Goal: Information Seeking & Learning: Learn about a topic

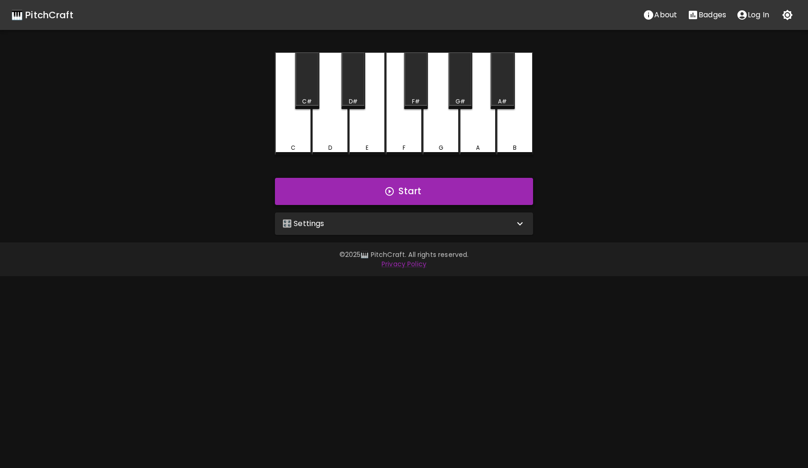
click at [434, 194] on button "Start" at bounding box center [404, 191] width 258 height 27
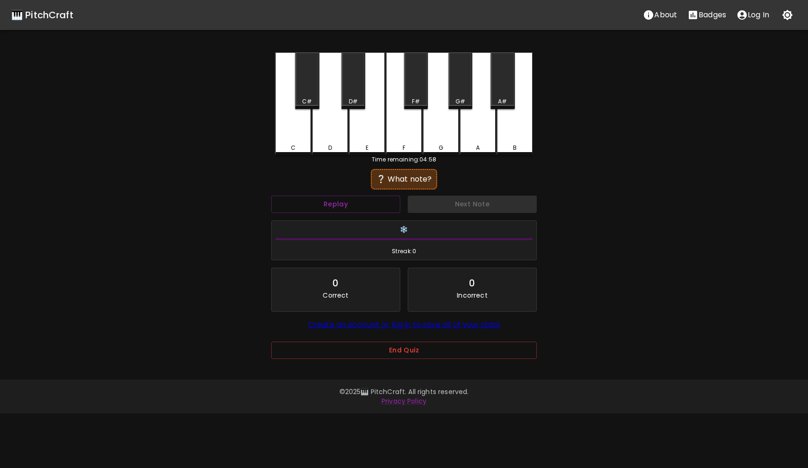
click at [343, 126] on div "D" at bounding box center [330, 103] width 36 height 103
click at [446, 207] on button "Next Note" at bounding box center [472, 204] width 129 height 17
click at [287, 150] on div "C" at bounding box center [293, 103] width 36 height 103
click at [432, 206] on button "Next Note" at bounding box center [472, 204] width 129 height 17
click at [330, 123] on div "D" at bounding box center [330, 103] width 36 height 103
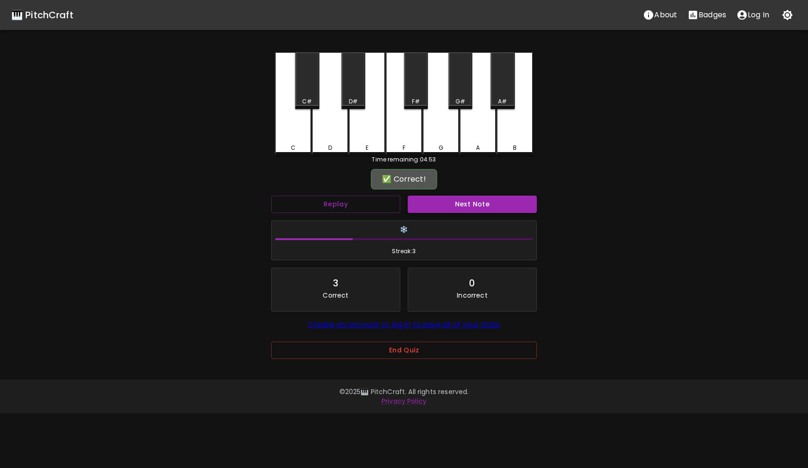
click at [428, 211] on button "Next Note" at bounding box center [472, 204] width 129 height 17
click at [520, 141] on div "B" at bounding box center [515, 103] width 36 height 103
click at [497, 204] on button "Next Note" at bounding box center [472, 204] width 129 height 17
click at [443, 141] on div "G" at bounding box center [441, 103] width 36 height 103
click at [461, 197] on button "Next Note" at bounding box center [472, 204] width 129 height 17
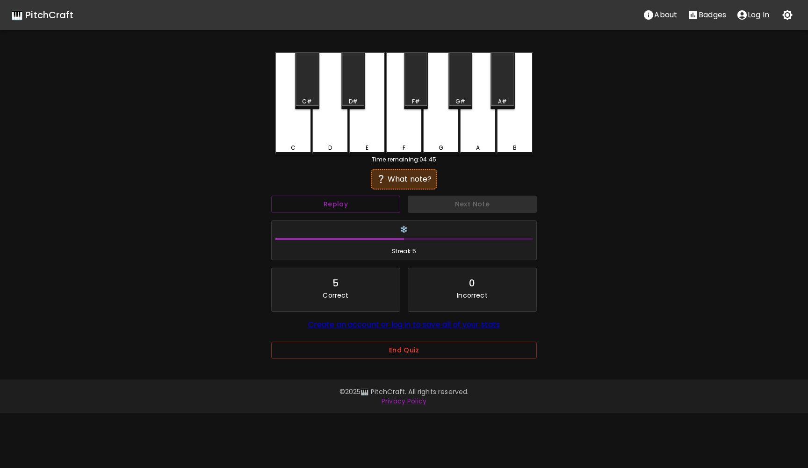
click at [299, 134] on div "C" at bounding box center [293, 103] width 36 height 103
click at [444, 206] on button "Next Note" at bounding box center [472, 204] width 129 height 17
click at [413, 185] on div "❔ What note?" at bounding box center [404, 179] width 66 height 21
click at [398, 174] on div "❔ What note?" at bounding box center [404, 179] width 57 height 11
click at [367, 203] on button "Replay" at bounding box center [335, 204] width 129 height 17
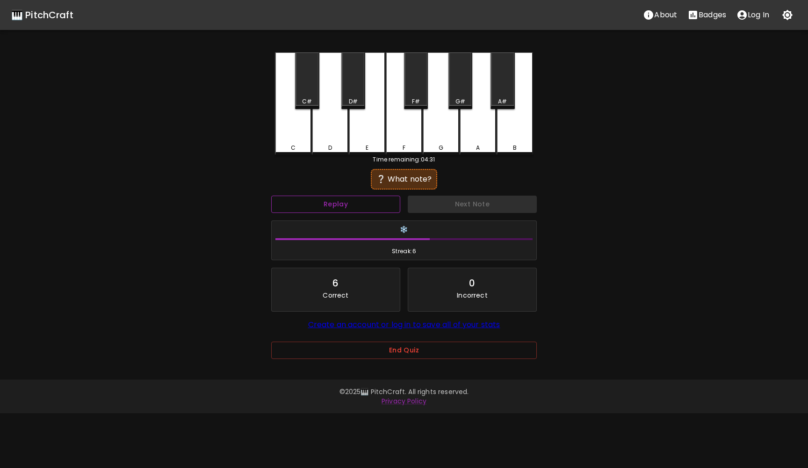
click at [367, 203] on button "Replay" at bounding box center [335, 204] width 129 height 17
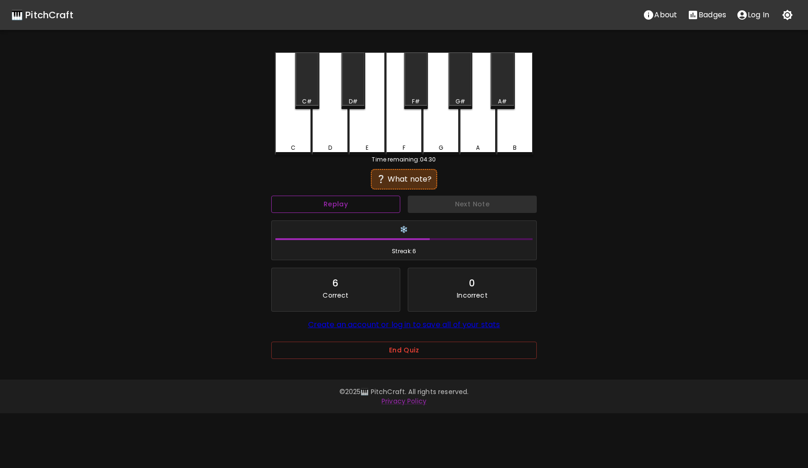
click at [367, 203] on button "Replay" at bounding box center [335, 204] width 129 height 17
click at [309, 94] on div "C#" at bounding box center [307, 80] width 24 height 57
click at [330, 202] on button "Replay" at bounding box center [335, 204] width 129 height 17
click at [462, 77] on div "G#" at bounding box center [461, 80] width 24 height 57
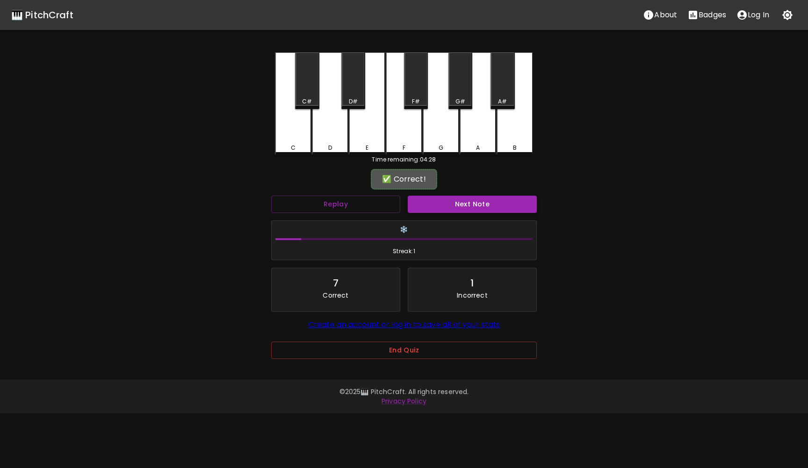
click at [476, 211] on button "Next Note" at bounding box center [472, 204] width 129 height 17
click at [470, 96] on div "G#" at bounding box center [461, 80] width 24 height 57
click at [466, 206] on button "Next Note" at bounding box center [472, 204] width 129 height 17
click at [398, 136] on div "F" at bounding box center [404, 103] width 36 height 103
click at [450, 207] on button "Next Note" at bounding box center [472, 204] width 129 height 17
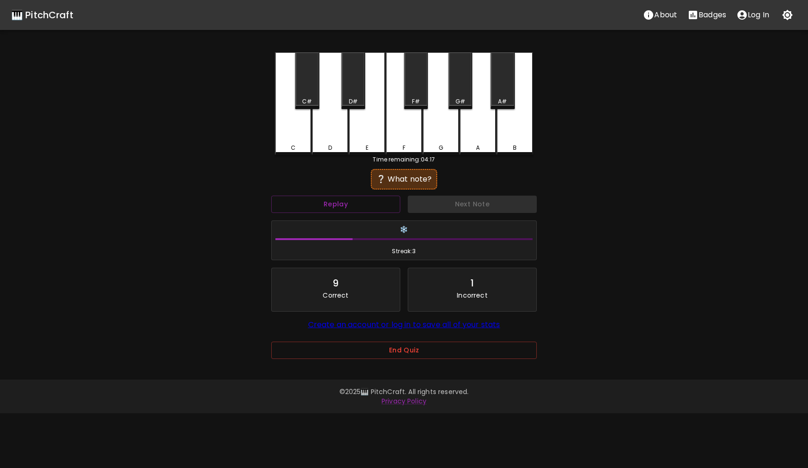
click at [369, 133] on div "E" at bounding box center [367, 103] width 36 height 103
click at [358, 85] on div "D#" at bounding box center [353, 80] width 24 height 57
click at [445, 206] on button "Next Note" at bounding box center [472, 204] width 129 height 17
click at [416, 175] on div "❔ What note?" at bounding box center [404, 179] width 57 height 11
click at [473, 132] on div "A" at bounding box center [478, 103] width 36 height 103
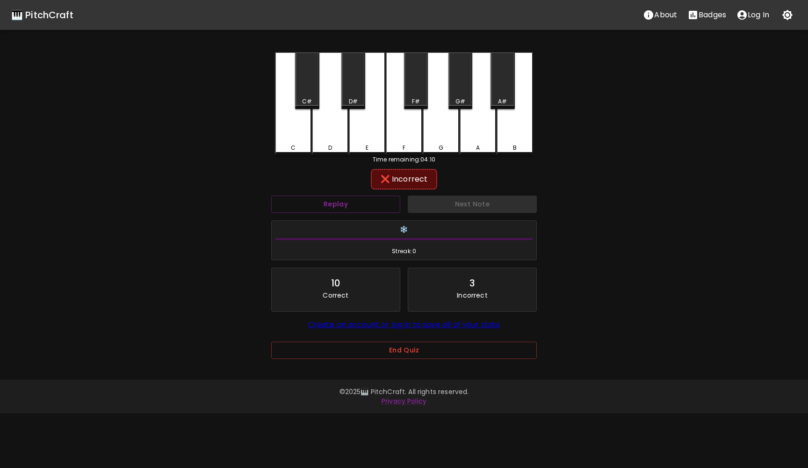
click at [453, 126] on div "G" at bounding box center [441, 103] width 36 height 103
click at [465, 205] on button "Next Note" at bounding box center [472, 204] width 129 height 17
click at [292, 143] on div "C" at bounding box center [293, 103] width 36 height 103
click at [441, 203] on button "Next Note" at bounding box center [472, 204] width 129 height 17
click at [290, 152] on div "C" at bounding box center [293, 103] width 36 height 103
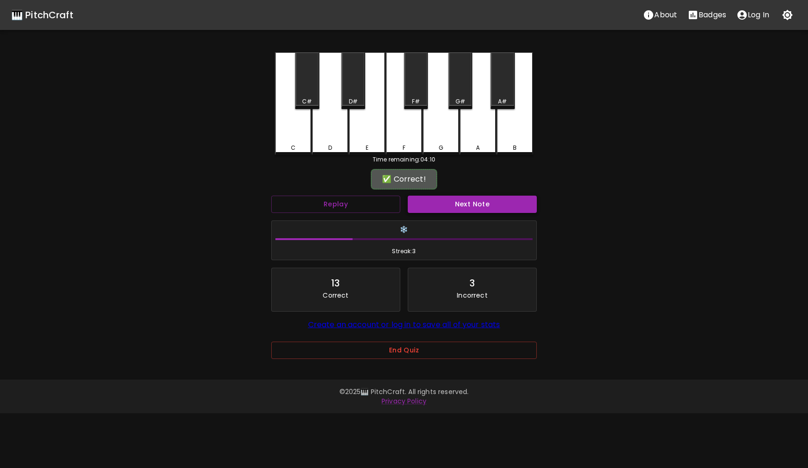
click at [422, 207] on button "Next Note" at bounding box center [472, 204] width 129 height 17
click at [338, 153] on div "D" at bounding box center [330, 103] width 36 height 103
click at [434, 203] on button "Next Note" at bounding box center [472, 204] width 129 height 17
click at [522, 121] on div "B" at bounding box center [515, 103] width 36 height 103
click at [479, 203] on button "Next Note" at bounding box center [472, 204] width 129 height 17
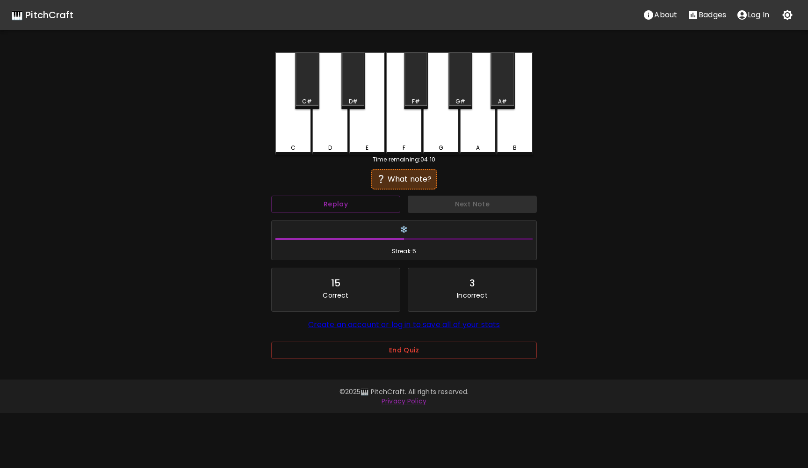
click at [407, 131] on div "F" at bounding box center [404, 103] width 36 height 103
click at [447, 203] on button "Next Note" at bounding box center [472, 204] width 129 height 17
click at [358, 92] on div "D#" at bounding box center [353, 80] width 24 height 57
click at [455, 201] on button "Next Note" at bounding box center [472, 204] width 129 height 17
click at [519, 111] on div "B" at bounding box center [515, 103] width 36 height 103
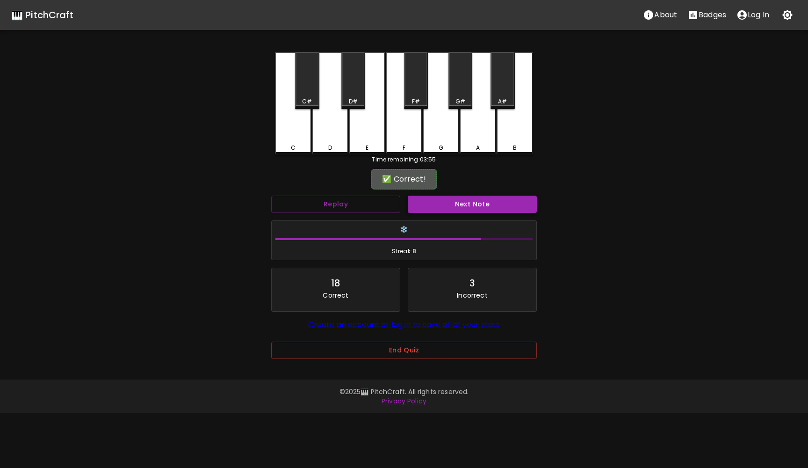
click at [456, 199] on button "Next Note" at bounding box center [472, 204] width 129 height 17
click at [338, 133] on div "D" at bounding box center [330, 103] width 36 height 103
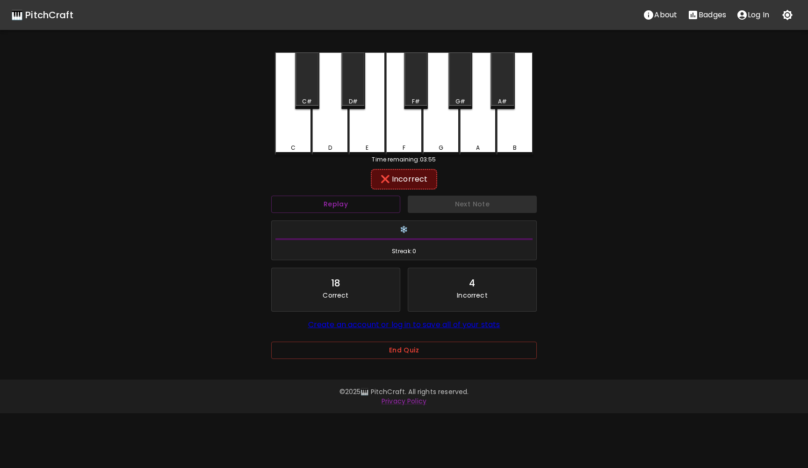
click at [305, 91] on div "C#" at bounding box center [307, 80] width 24 height 57
click at [443, 198] on button "Next Note" at bounding box center [472, 204] width 129 height 17
click at [529, 140] on div "B" at bounding box center [515, 103] width 36 height 103
click at [477, 205] on button "Next Note" at bounding box center [472, 204] width 129 height 17
click at [366, 133] on div "E" at bounding box center [367, 103] width 36 height 103
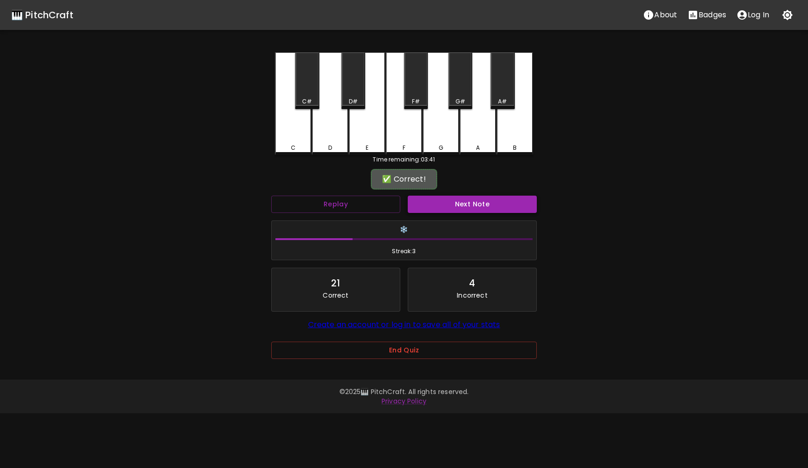
click at [452, 209] on button "Next Note" at bounding box center [472, 204] width 129 height 17
click at [332, 138] on div "D" at bounding box center [330, 103] width 36 height 103
click at [429, 209] on button "Next Note" at bounding box center [472, 204] width 129 height 17
click at [302, 84] on div "C#" at bounding box center [307, 80] width 24 height 57
click at [434, 198] on button "Next Note" at bounding box center [472, 204] width 129 height 17
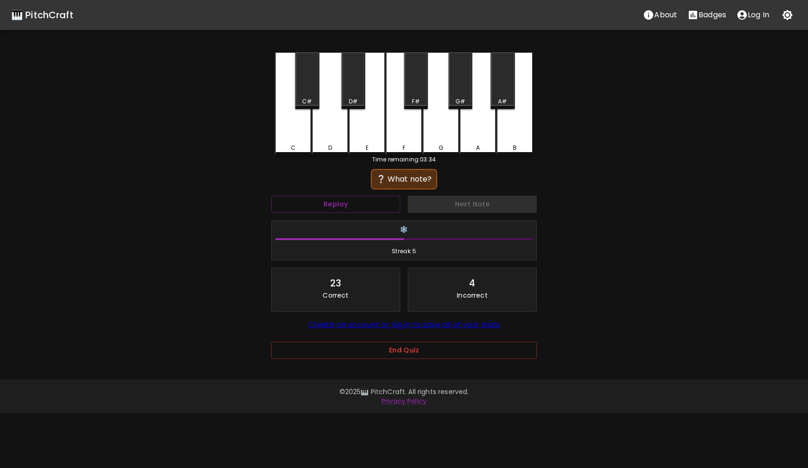
click at [439, 131] on div "G" at bounding box center [441, 103] width 36 height 103
click at [453, 210] on button "Next Note" at bounding box center [472, 204] width 129 height 17
click at [470, 130] on div "A" at bounding box center [478, 103] width 36 height 103
click at [476, 209] on button "Next Note" at bounding box center [472, 204] width 129 height 17
click at [523, 136] on div "B" at bounding box center [515, 103] width 36 height 103
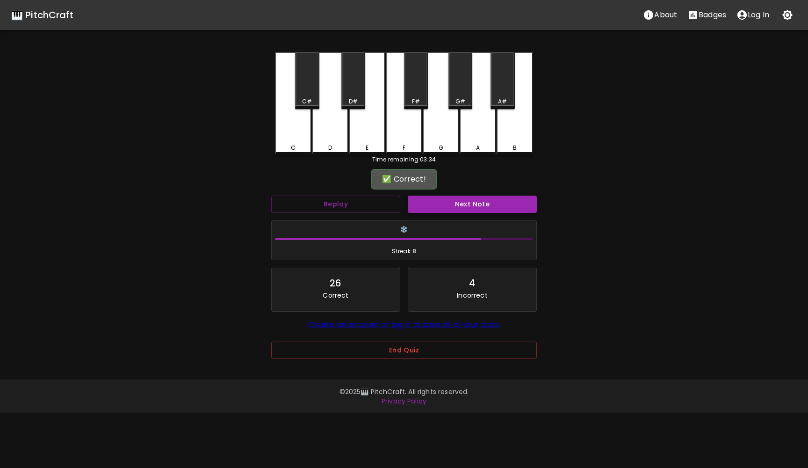
click at [508, 210] on button "Next Note" at bounding box center [472, 204] width 129 height 17
click at [356, 136] on div "E" at bounding box center [367, 103] width 36 height 103
click at [478, 206] on button "Next Note" at bounding box center [472, 204] width 129 height 17
click at [448, 139] on div "G" at bounding box center [441, 103] width 36 height 103
click at [470, 196] on button "Next Note" at bounding box center [472, 204] width 129 height 17
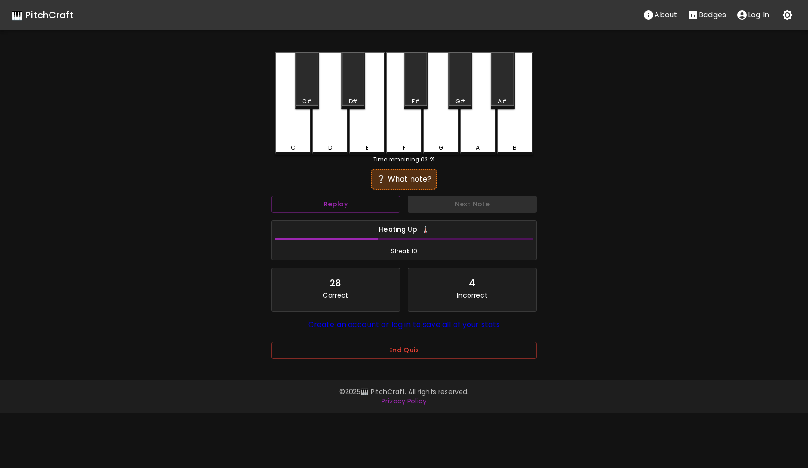
click at [396, 176] on div "❔ What note?" at bounding box center [404, 179] width 57 height 11
click at [360, 211] on button "Replay" at bounding box center [335, 204] width 129 height 17
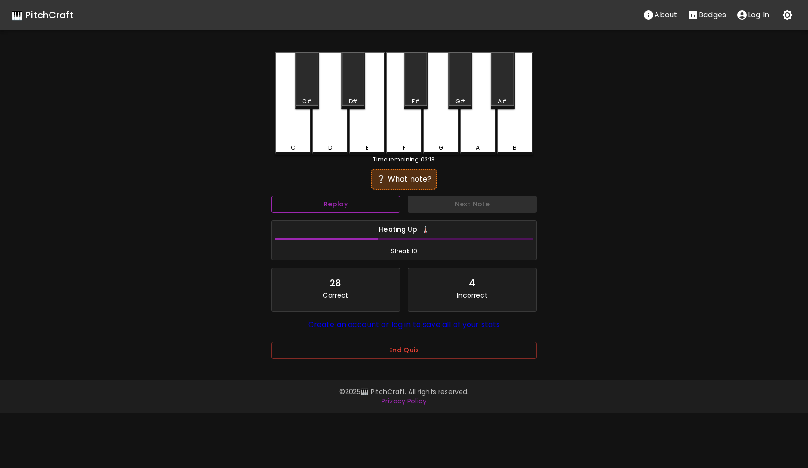
click at [360, 211] on button "Replay" at bounding box center [335, 204] width 129 height 17
click at [465, 59] on div "G#" at bounding box center [461, 80] width 24 height 57
click at [469, 200] on button "Next Note" at bounding box center [472, 204] width 129 height 17
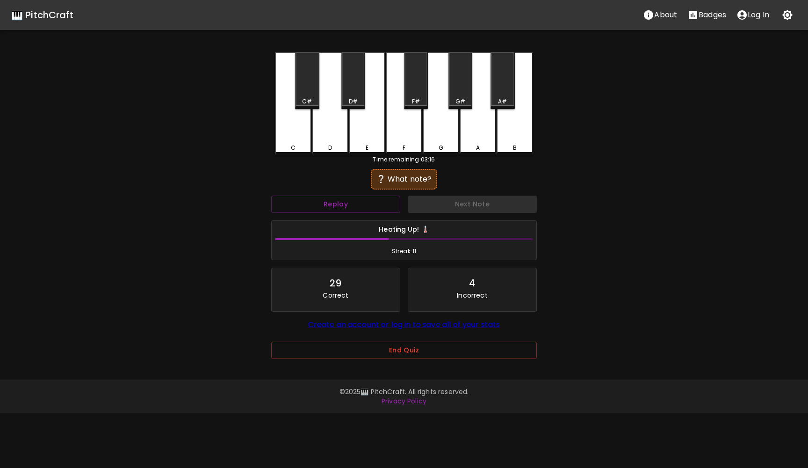
click at [290, 135] on div "C" at bounding box center [293, 103] width 36 height 103
click at [457, 203] on button "Next Note" at bounding box center [472, 204] width 129 height 17
click at [375, 123] on div "E" at bounding box center [367, 103] width 36 height 103
click at [444, 202] on button "Next Note" at bounding box center [472, 204] width 129 height 17
click at [283, 123] on div "C" at bounding box center [293, 103] width 36 height 103
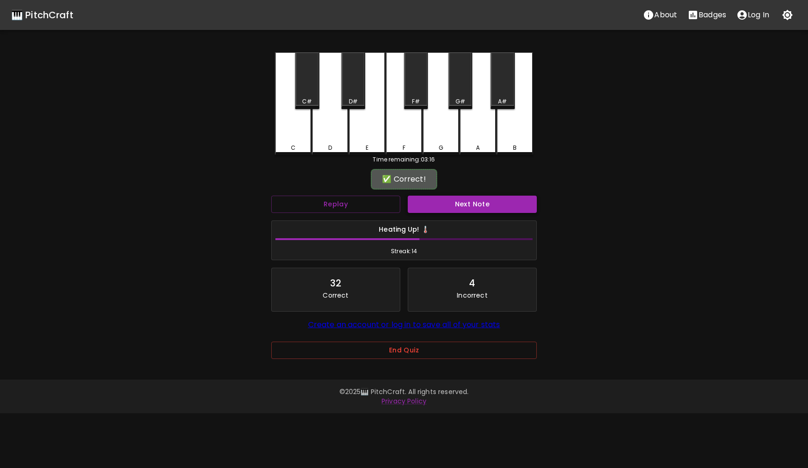
click at [448, 206] on button "Next Note" at bounding box center [472, 204] width 129 height 17
click at [407, 138] on div "F" at bounding box center [404, 103] width 36 height 103
click at [454, 208] on button "Next Note" at bounding box center [472, 204] width 129 height 17
click at [435, 145] on div "G" at bounding box center [441, 148] width 35 height 8
click at [457, 204] on button "Next Note" at bounding box center [472, 204] width 129 height 17
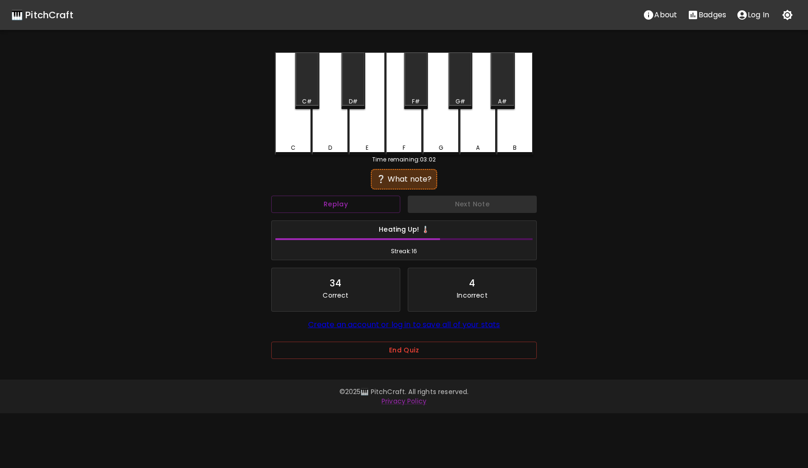
click at [291, 113] on div "C" at bounding box center [293, 103] width 36 height 103
click at [459, 205] on button "Next Note" at bounding box center [472, 204] width 129 height 17
click at [519, 113] on div "B" at bounding box center [515, 103] width 36 height 103
click at [484, 201] on button "Next Note" at bounding box center [472, 204] width 129 height 17
click at [330, 144] on div "D" at bounding box center [330, 148] width 4 height 8
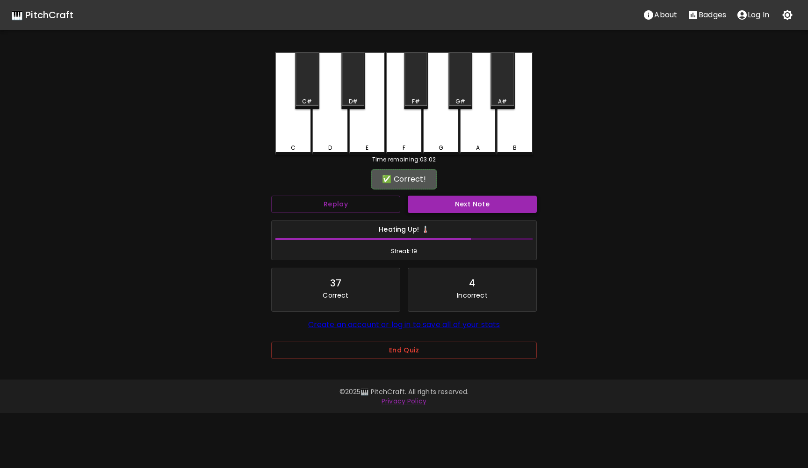
click at [439, 204] on button "Next Note" at bounding box center [472, 204] width 129 height 17
click at [334, 138] on div "D" at bounding box center [330, 103] width 36 height 103
click at [422, 203] on button "Next Note" at bounding box center [472, 204] width 129 height 17
click at [516, 133] on div "B" at bounding box center [515, 103] width 36 height 103
click at [481, 209] on button "Next Note" at bounding box center [472, 204] width 129 height 17
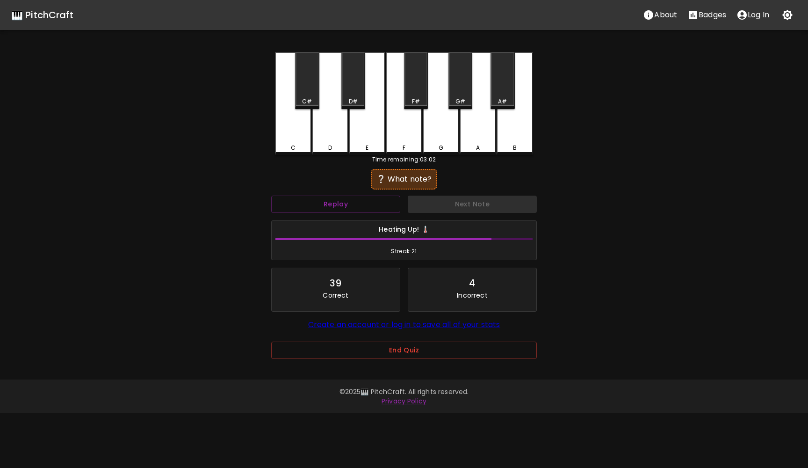
click at [344, 80] on div "D#" at bounding box center [353, 80] width 24 height 57
click at [457, 205] on div "Next Note" at bounding box center [472, 204] width 137 height 25
click at [357, 96] on div "D#" at bounding box center [353, 80] width 24 height 57
click at [464, 87] on div "G#" at bounding box center [461, 80] width 24 height 57
click at [505, 88] on div "A#" at bounding box center [503, 80] width 24 height 57
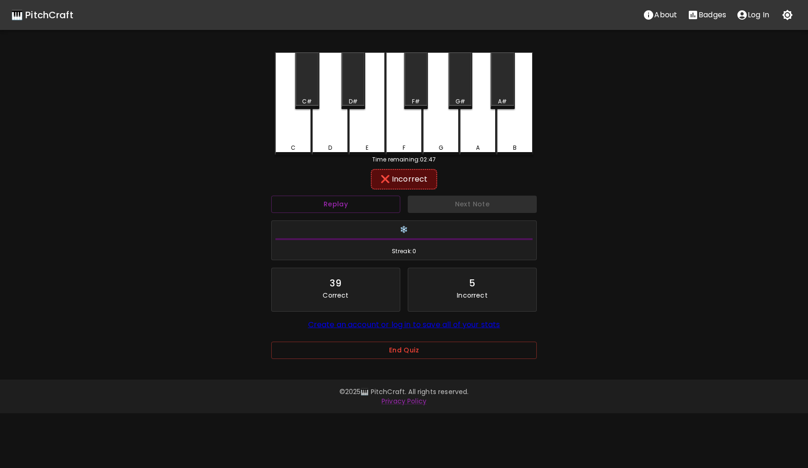
click at [417, 83] on div "F#" at bounding box center [416, 80] width 24 height 57
click at [370, 200] on button "Replay" at bounding box center [335, 204] width 129 height 17
click at [411, 74] on div "F#" at bounding box center [416, 80] width 24 height 57
click at [465, 80] on div "G#" at bounding box center [461, 80] width 24 height 57
click at [506, 87] on div "A#" at bounding box center [503, 80] width 24 height 57
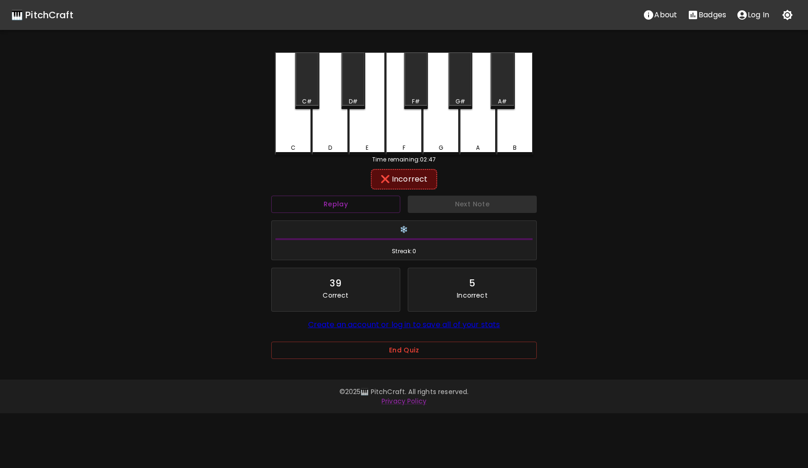
click at [508, 117] on div "B" at bounding box center [515, 103] width 36 height 103
click at [467, 116] on div "A" at bounding box center [478, 103] width 36 height 103
click at [435, 119] on div "G" at bounding box center [441, 103] width 36 height 103
click at [404, 118] on div "F" at bounding box center [404, 103] width 36 height 103
click at [358, 121] on div "E" at bounding box center [367, 103] width 36 height 103
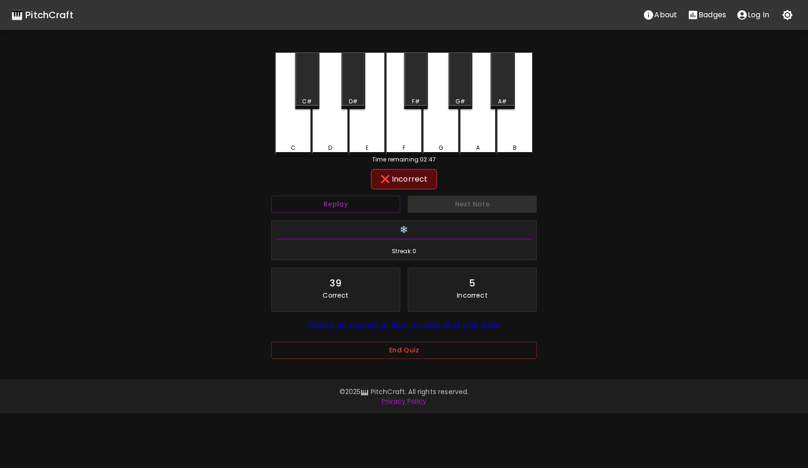
click at [343, 79] on div "D#" at bounding box center [353, 80] width 24 height 57
click at [328, 122] on div "D" at bounding box center [330, 103] width 36 height 103
click at [308, 92] on div "C#" at bounding box center [307, 80] width 24 height 57
click at [433, 201] on button "Next Note" at bounding box center [472, 204] width 129 height 17
click at [407, 123] on div "F" at bounding box center [404, 103] width 36 height 103
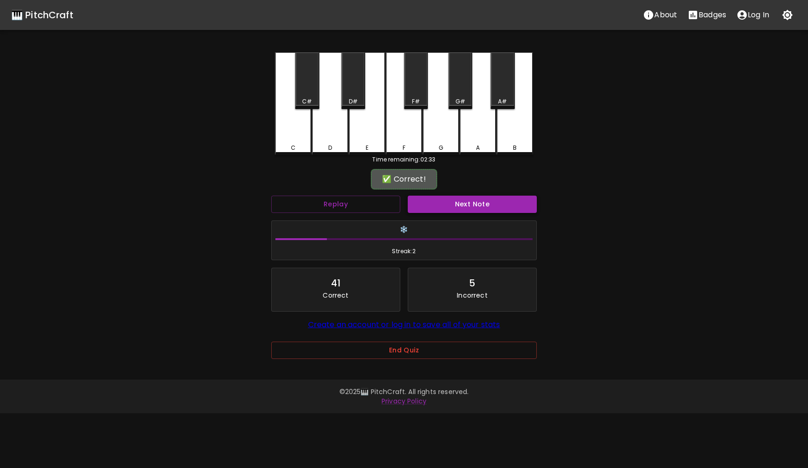
click at [434, 204] on button "Next Note" at bounding box center [472, 204] width 129 height 17
click at [482, 108] on div "A" at bounding box center [478, 103] width 36 height 103
click at [454, 194] on div "Next Note" at bounding box center [472, 204] width 137 height 25
click at [456, 204] on button "Next Note" at bounding box center [472, 204] width 129 height 17
click at [521, 108] on div "B" at bounding box center [515, 103] width 36 height 103
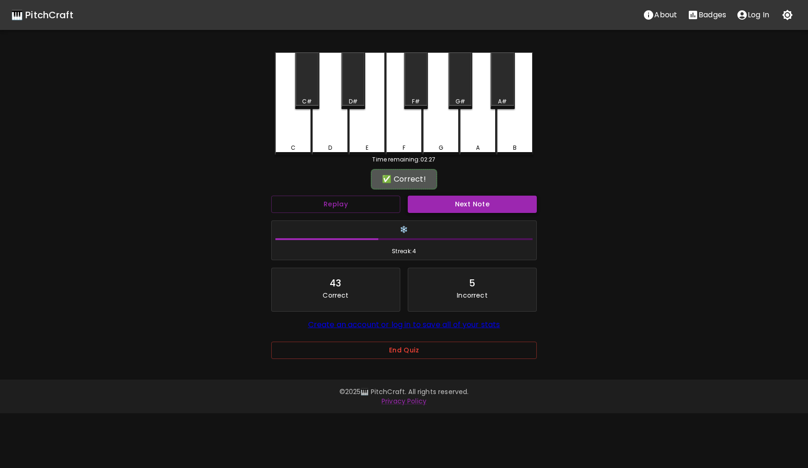
click at [496, 196] on button "Next Note" at bounding box center [472, 204] width 129 height 17
click at [328, 118] on div "D" at bounding box center [330, 103] width 36 height 103
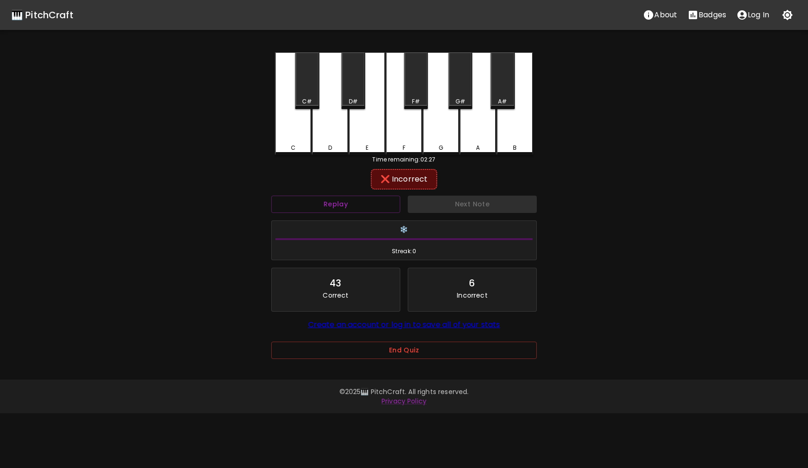
click at [311, 92] on div "C#" at bounding box center [307, 80] width 24 height 57
